Goal: Communication & Community: Answer question/provide support

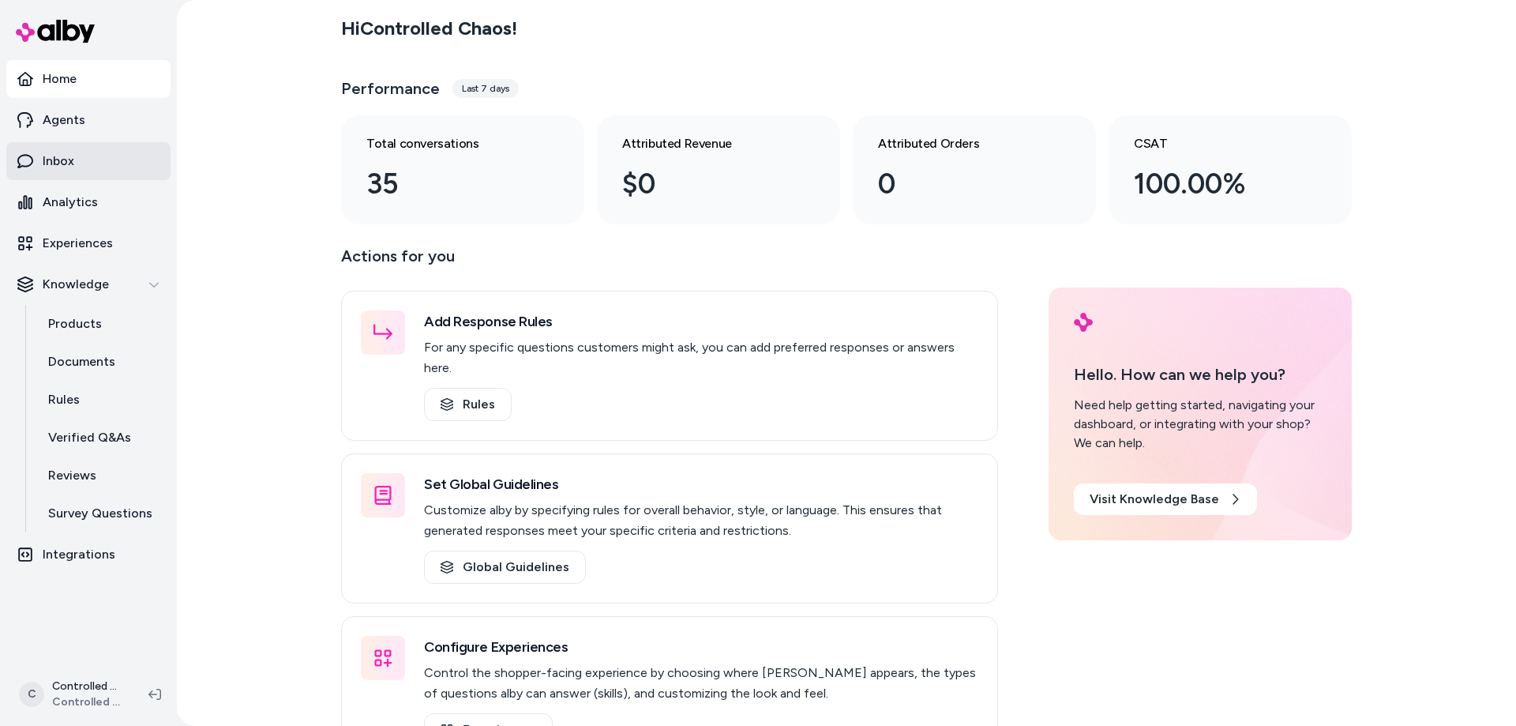
click at [101, 167] on link "Inbox" at bounding box center [88, 161] width 164 height 38
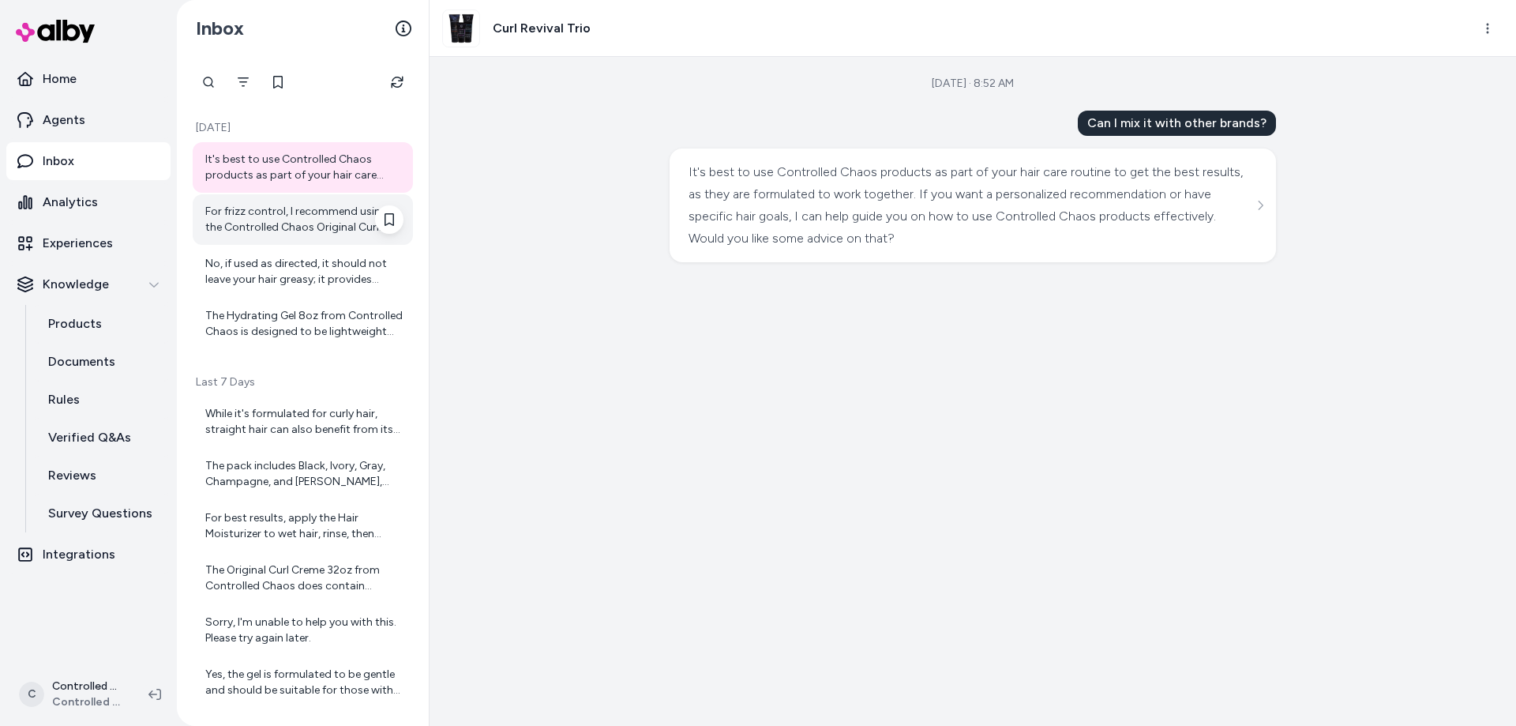
click at [274, 205] on div "For frizz control, I recommend using the Controlled Chaos Original Curl Creme a…" at bounding box center [304, 220] width 198 height 32
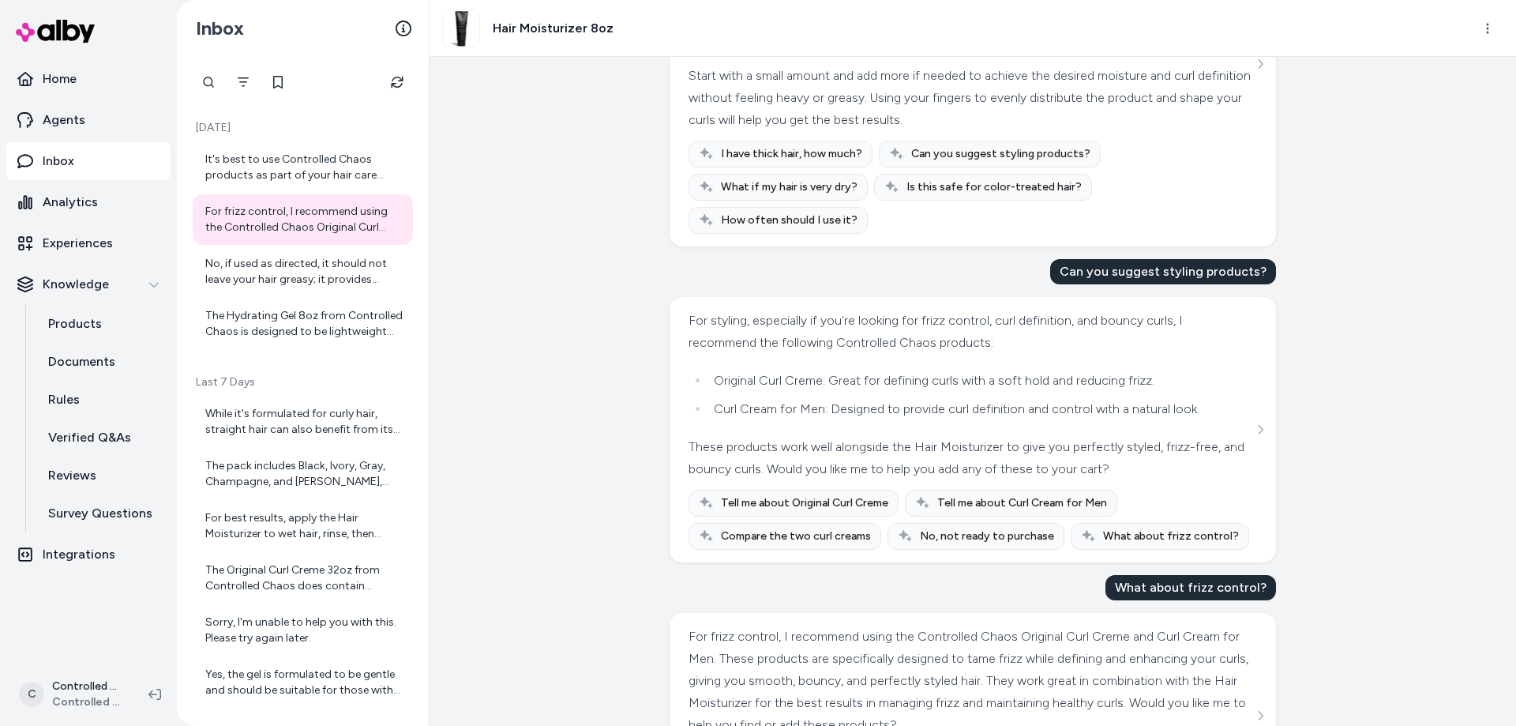
scroll to position [970, 0]
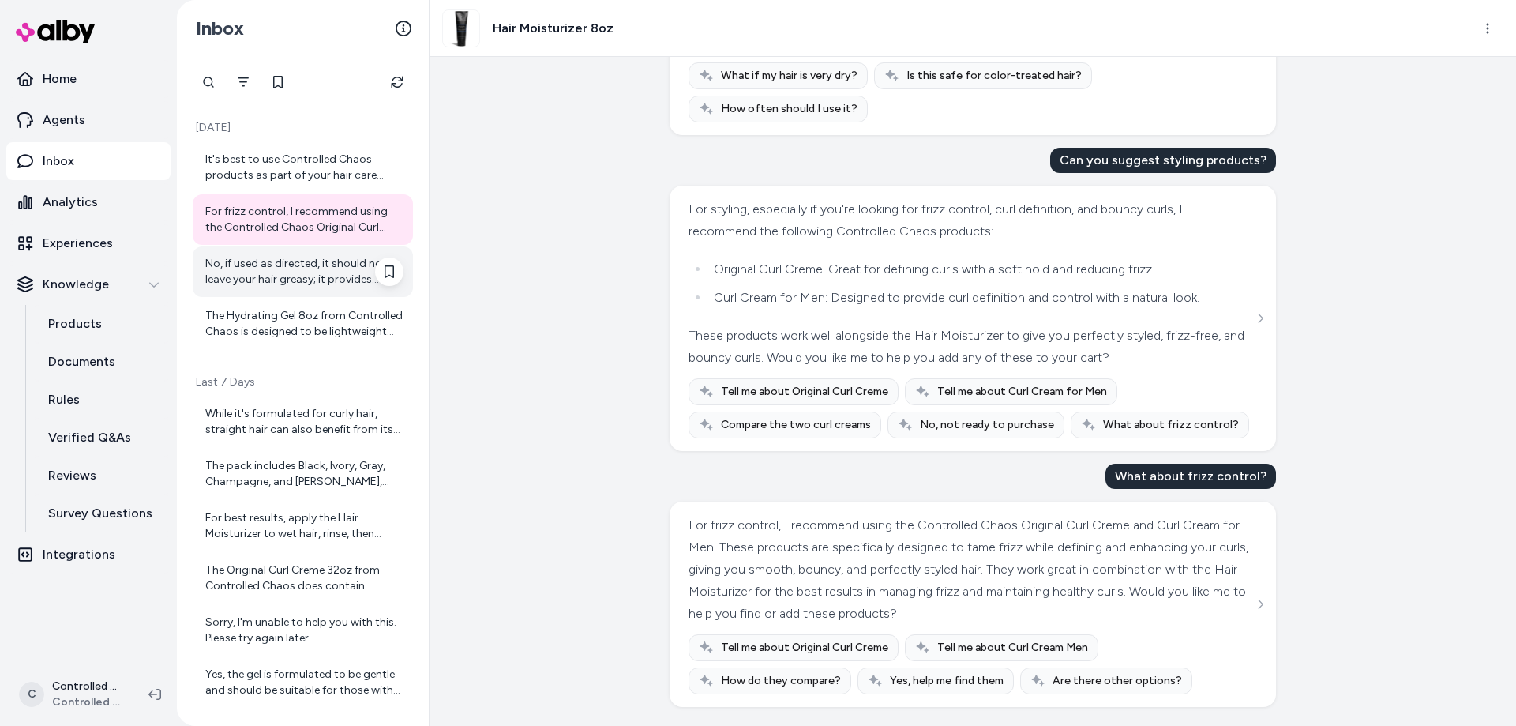
click at [322, 283] on div "No, if used as directed, it should not leave your hair greasy; it provides ligh…" at bounding box center [304, 272] width 198 height 32
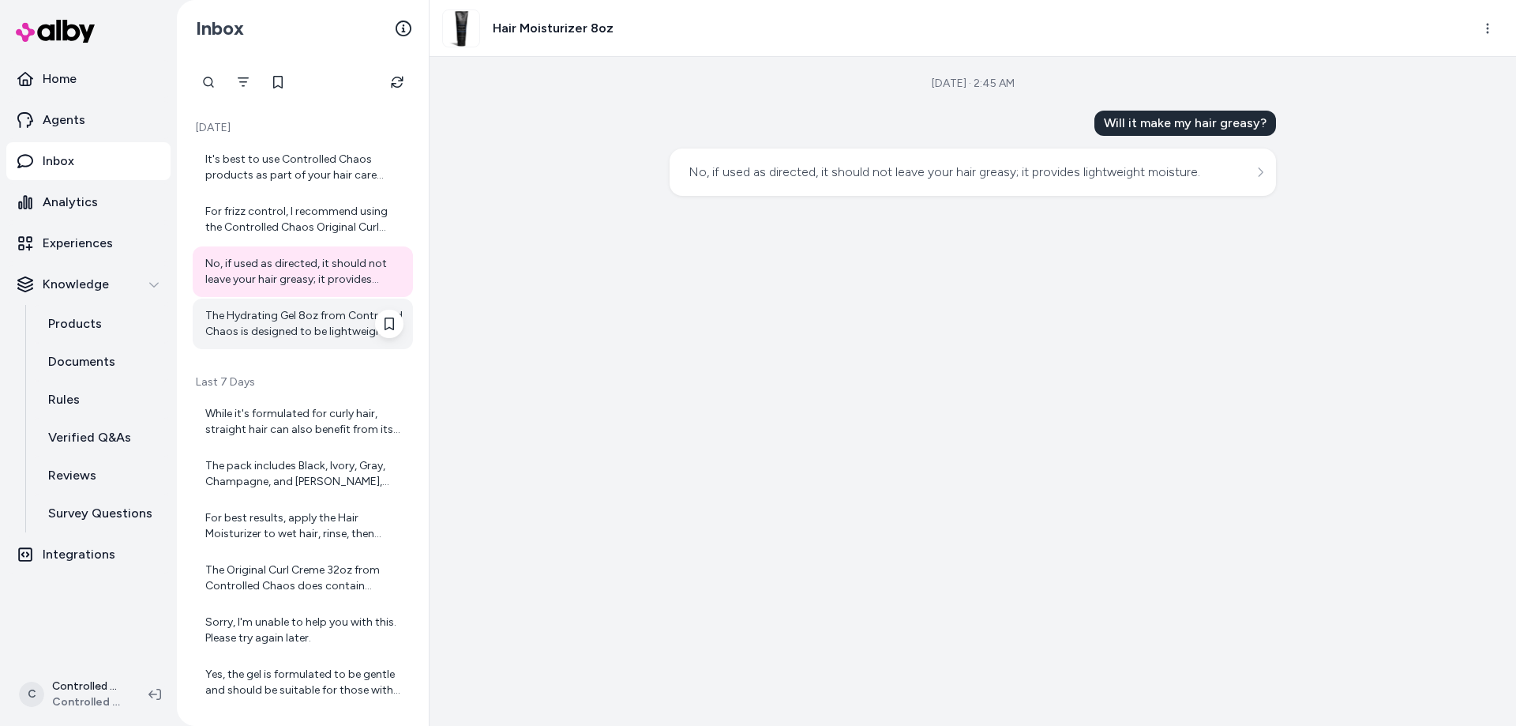
click at [307, 325] on div "The Hydrating Gel 8oz from Controlled Chaos is designed to be lightweight and p…" at bounding box center [304, 324] width 198 height 32
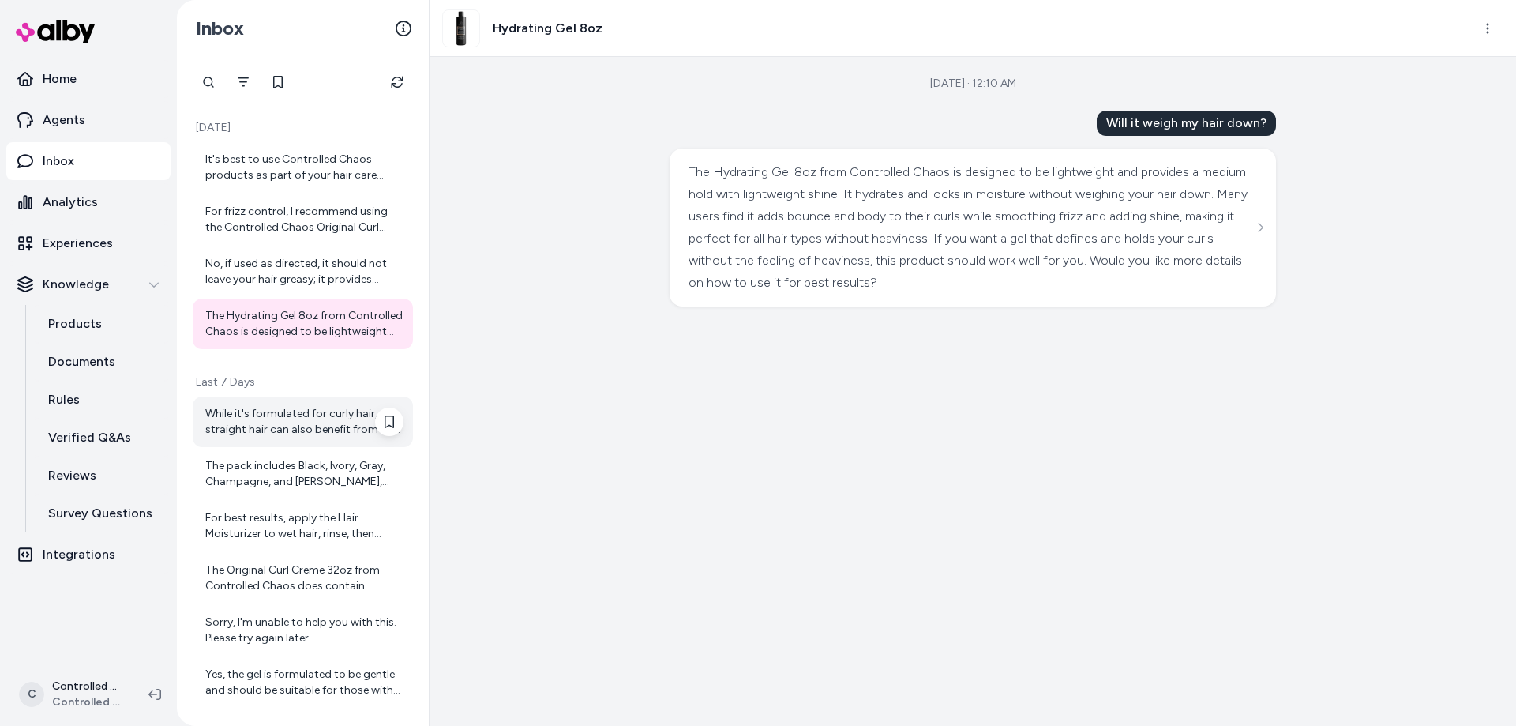
click at [313, 431] on div "While it's formulated for curly hair, straight hair can also benefit from its m…" at bounding box center [304, 422] width 198 height 32
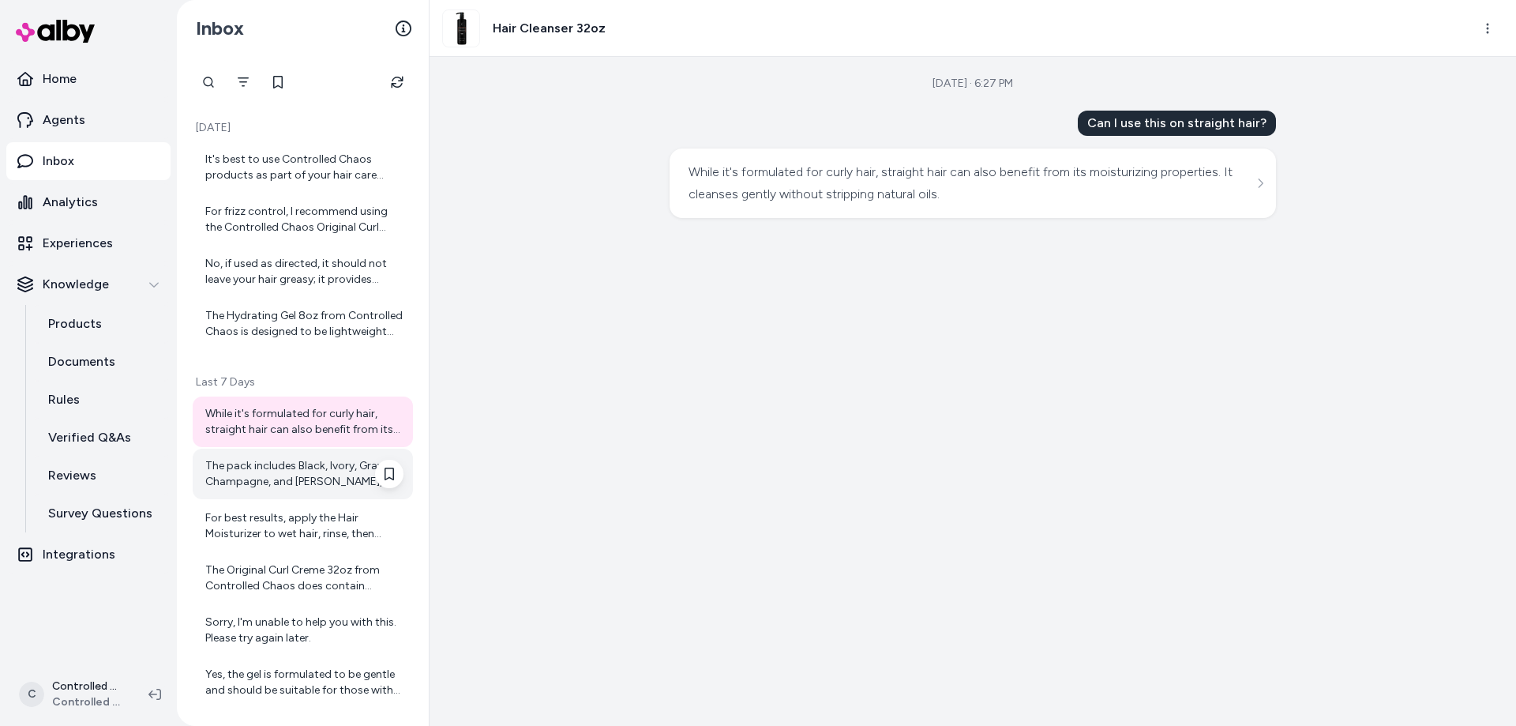
click at [301, 488] on div "The pack includes Black, Ivory, Gray, Champagne, and [PERSON_NAME], allowing yo…" at bounding box center [304, 474] width 198 height 32
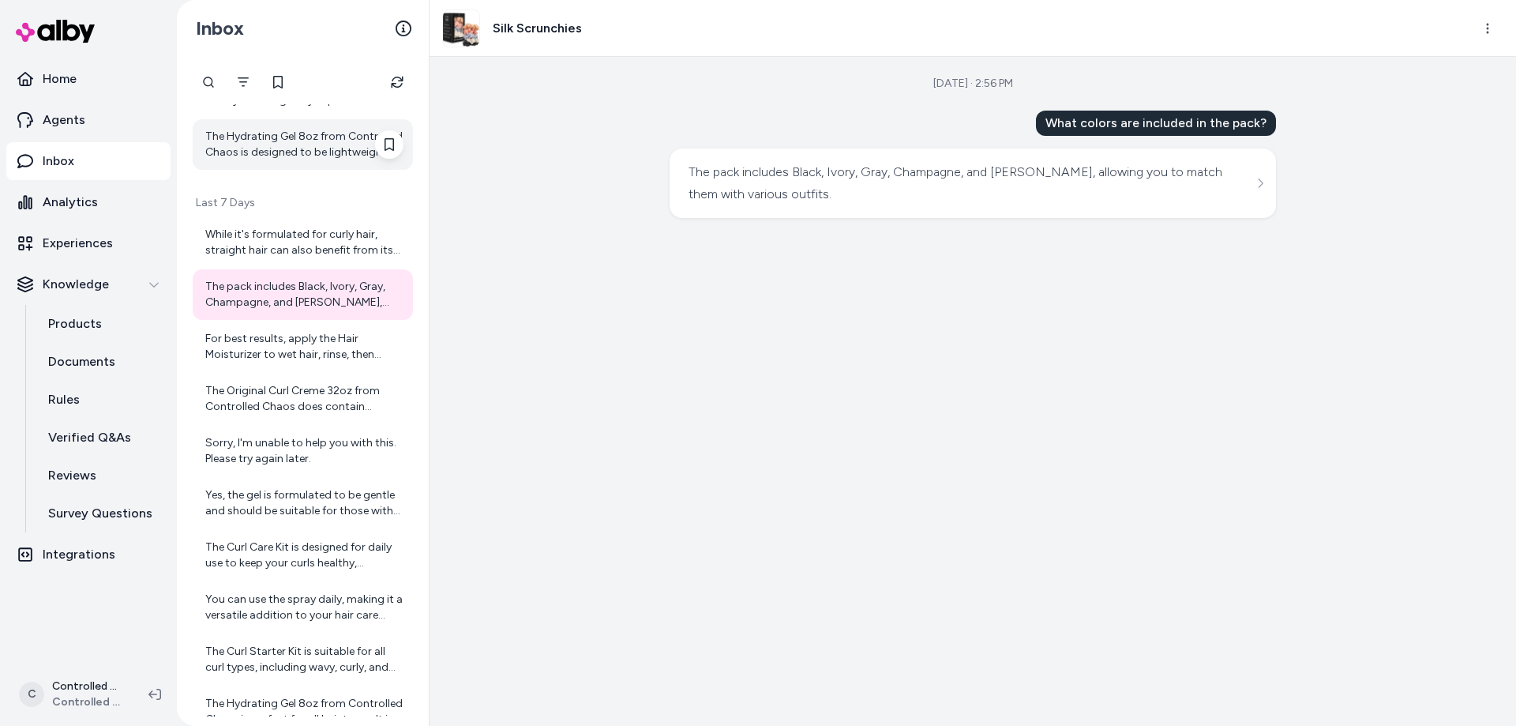
scroll to position [180, 0]
click at [297, 355] on div "For best results, apply the Hair Moisturizer to wet hair, rinse, then apply The…" at bounding box center [304, 346] width 198 height 32
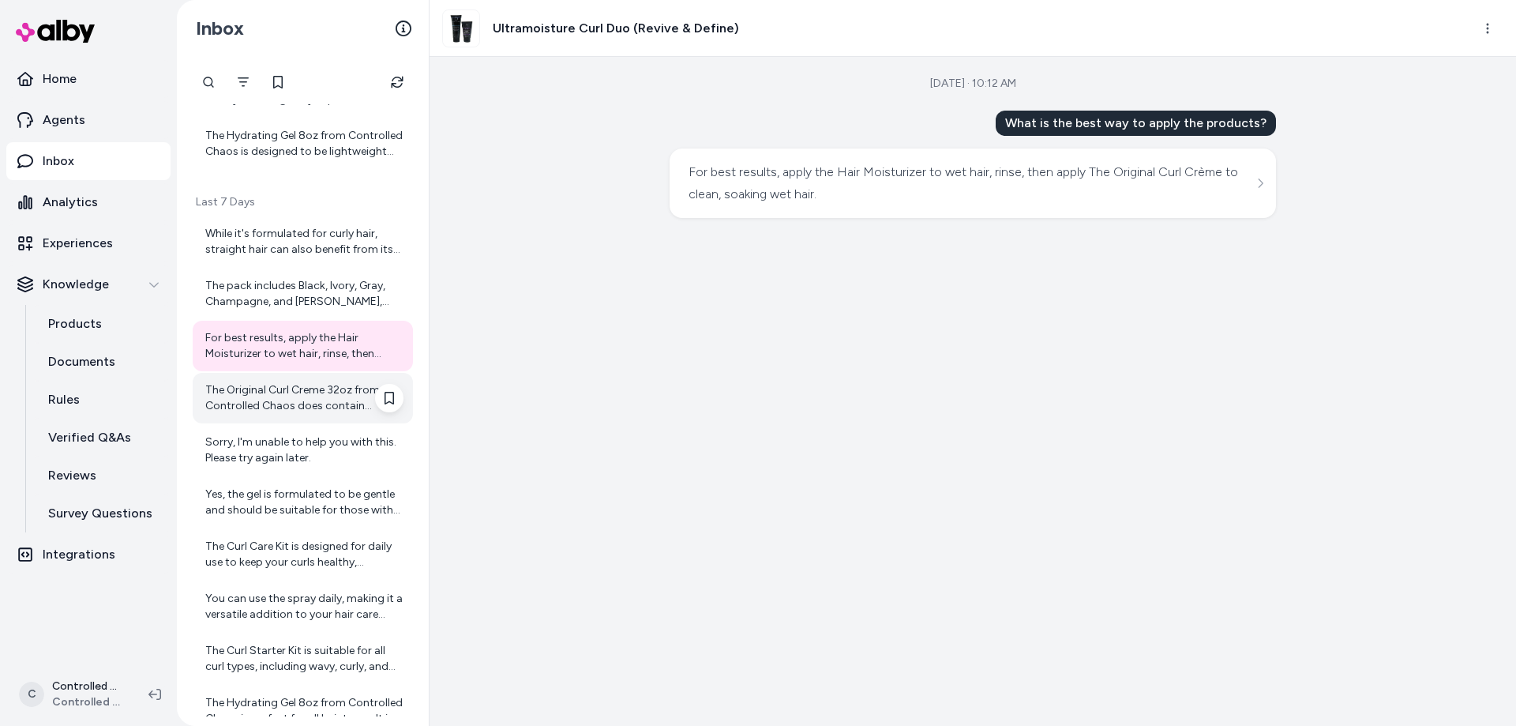
click at [280, 401] on div "The Original Curl Creme 32oz from Controlled Chaos does contain fragrance as on…" at bounding box center [304, 398] width 198 height 32
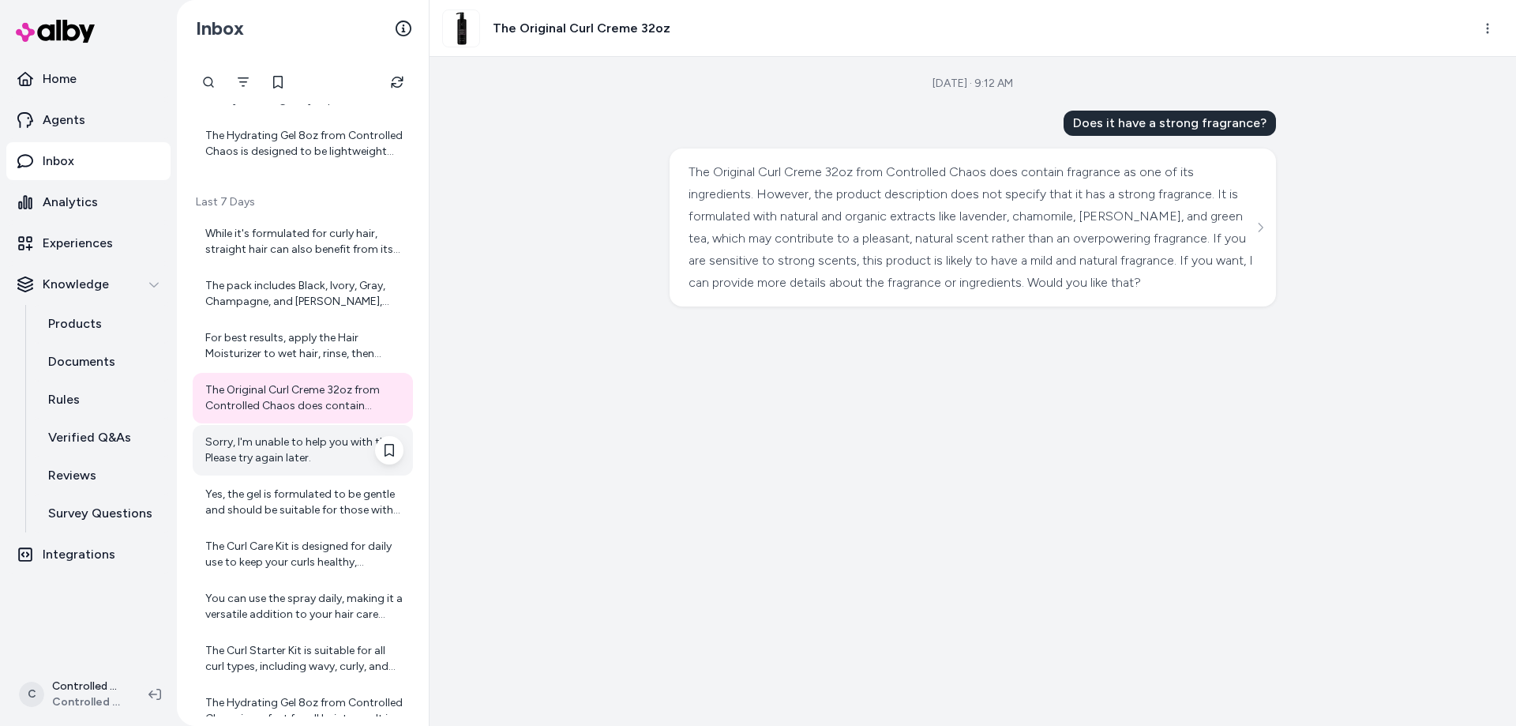
click at [285, 444] on div "Sorry, I'm unable to help you with this. Please try again later." at bounding box center [304, 450] width 198 height 32
